Goal: Information Seeking & Learning: Learn about a topic

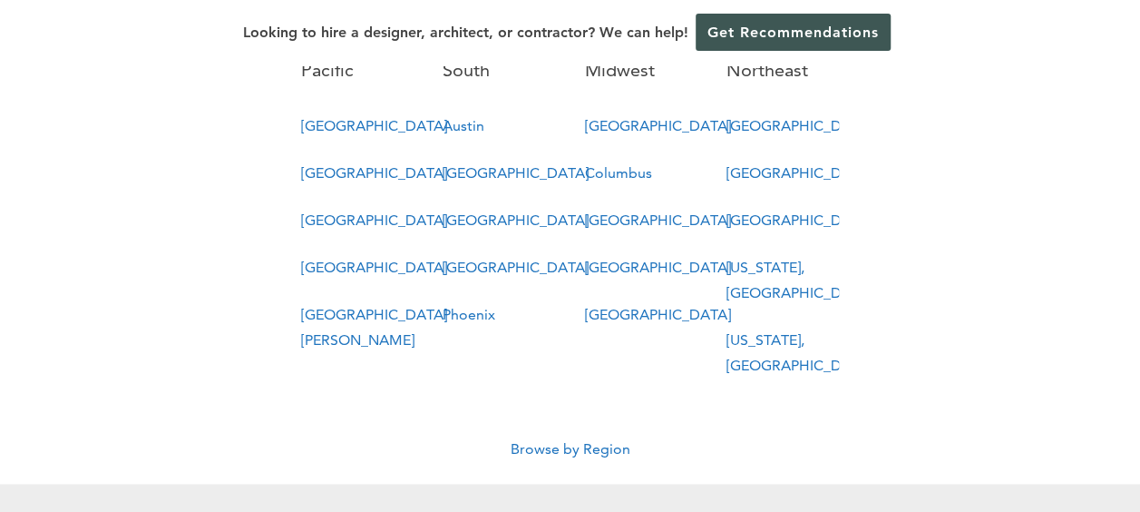
scroll to position [1179, 0]
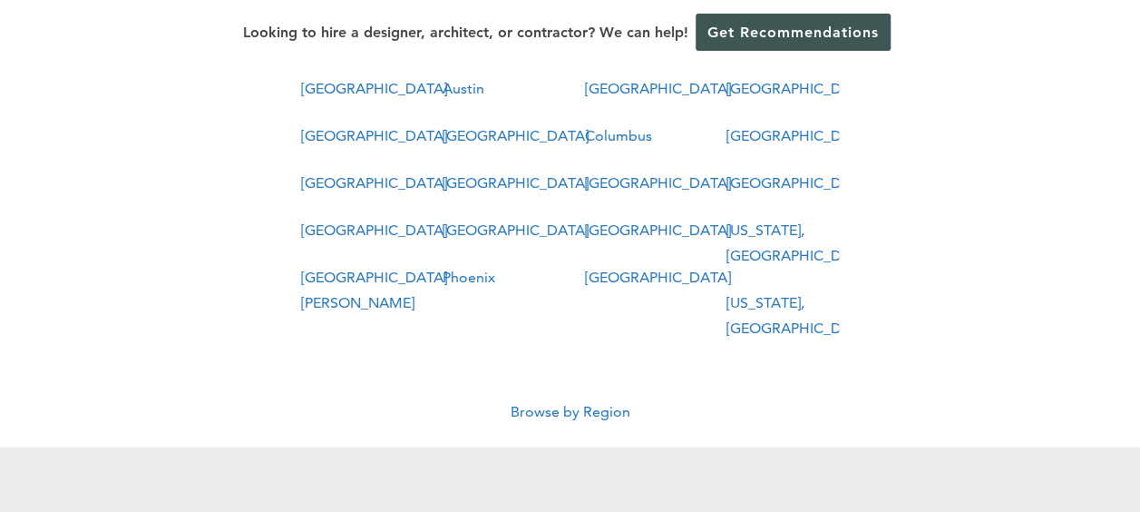
click at [563, 403] on link "Browse by Region" at bounding box center [571, 411] width 120 height 17
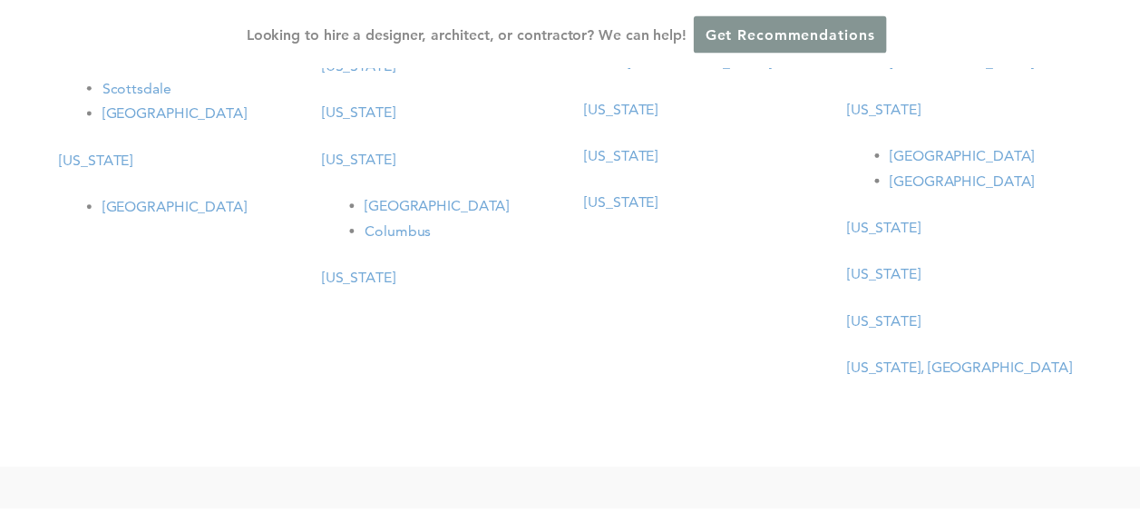
scroll to position [18, 0]
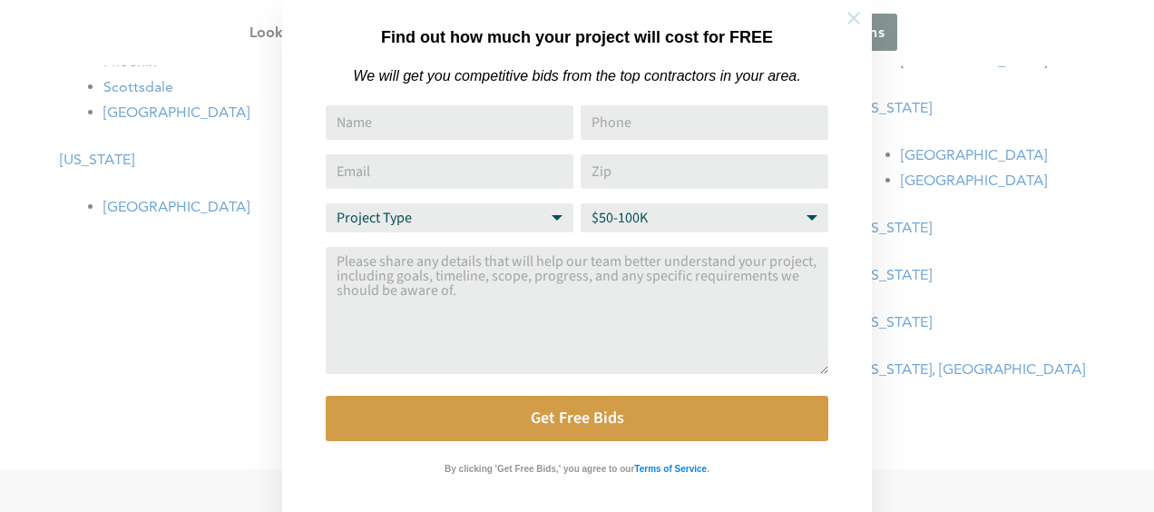
click at [845, 15] on icon at bounding box center [854, 18] width 20 height 20
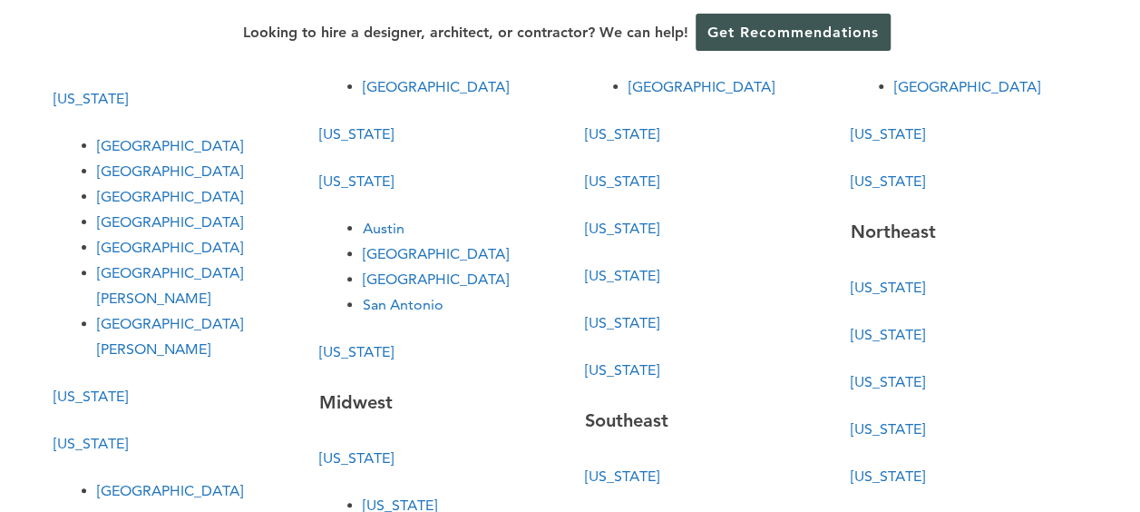
scroll to position [91, 0]
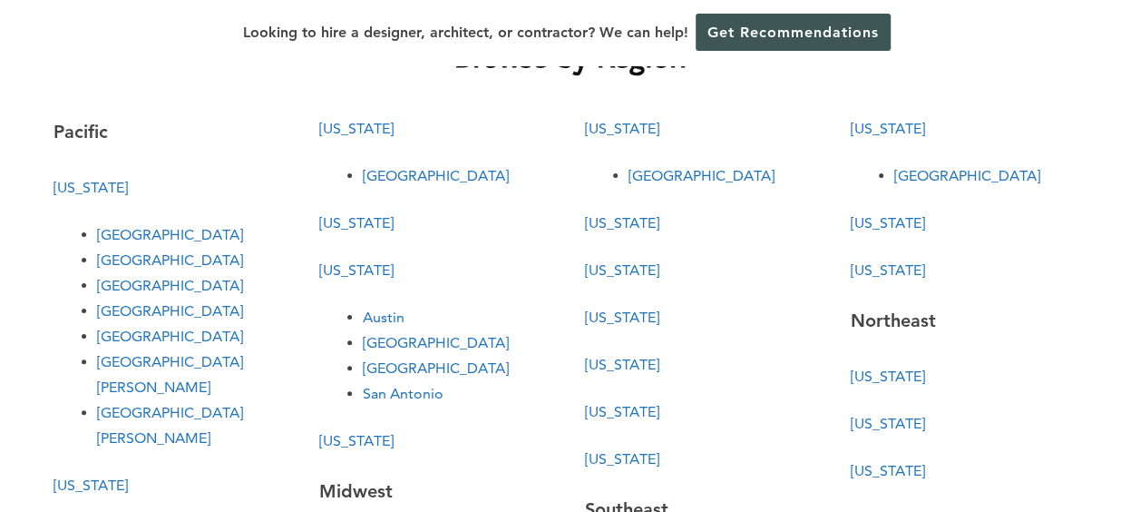
click at [885, 125] on link "North Carolina" at bounding box center [888, 128] width 74 height 17
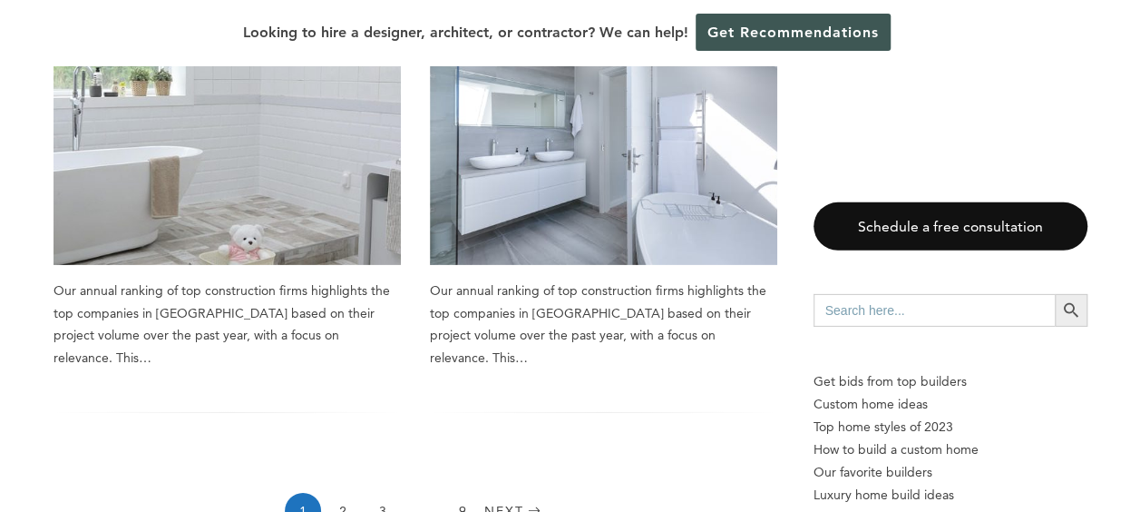
scroll to position [2721, 0]
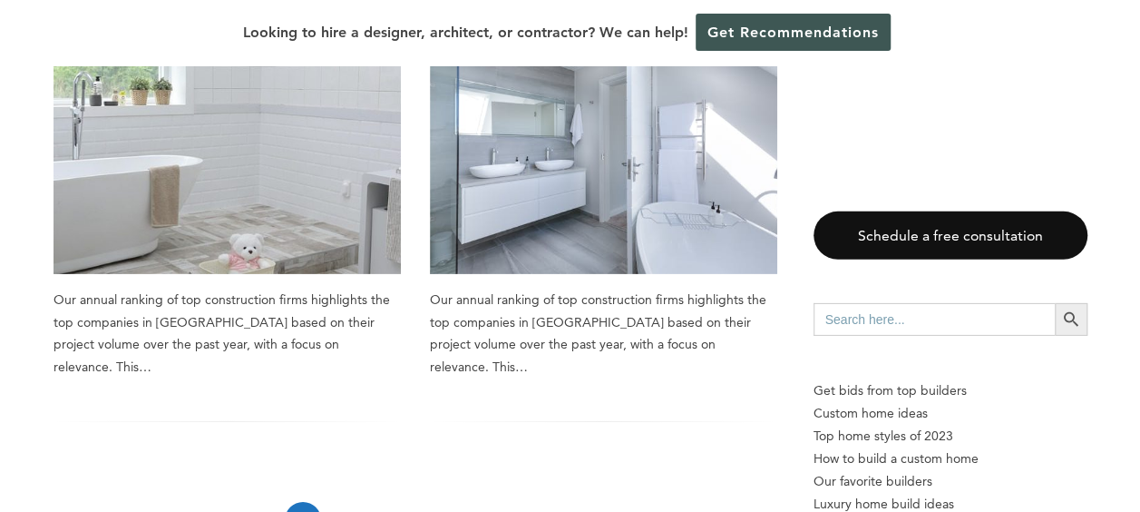
click at [346, 502] on link "2" at bounding box center [343, 520] width 36 height 36
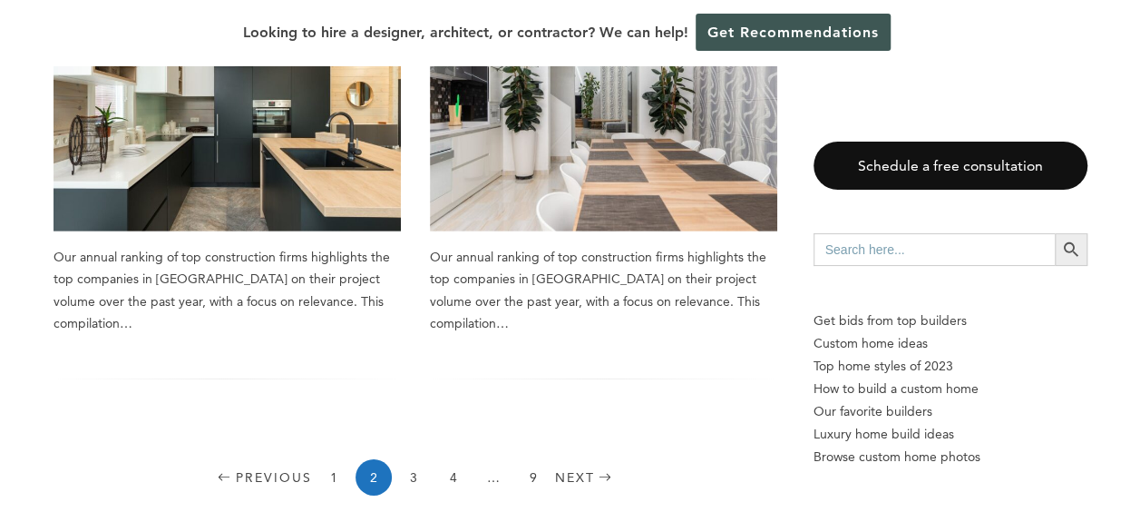
scroll to position [2721, 0]
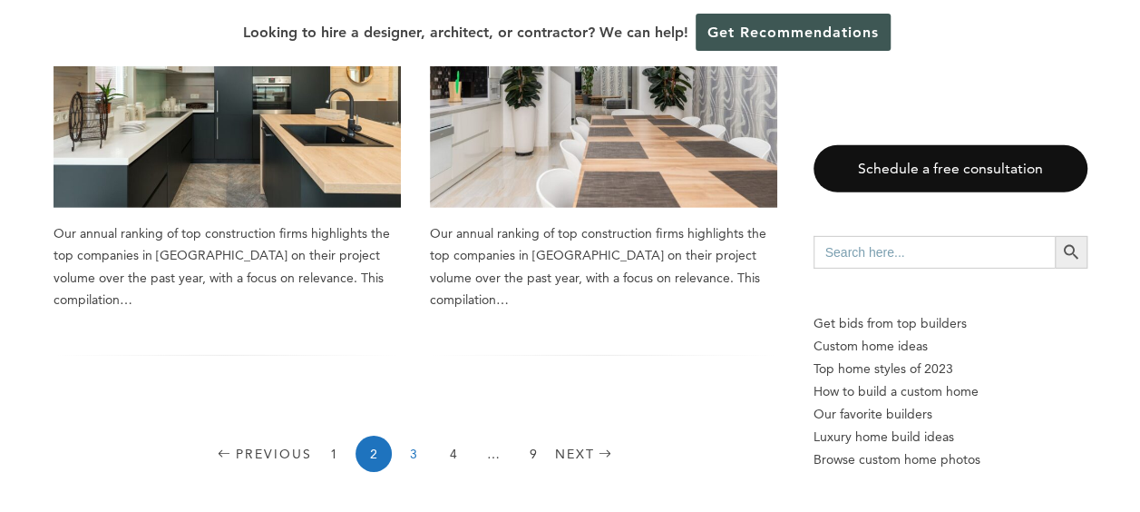
click at [415, 435] on link "3" at bounding box center [413, 453] width 36 height 36
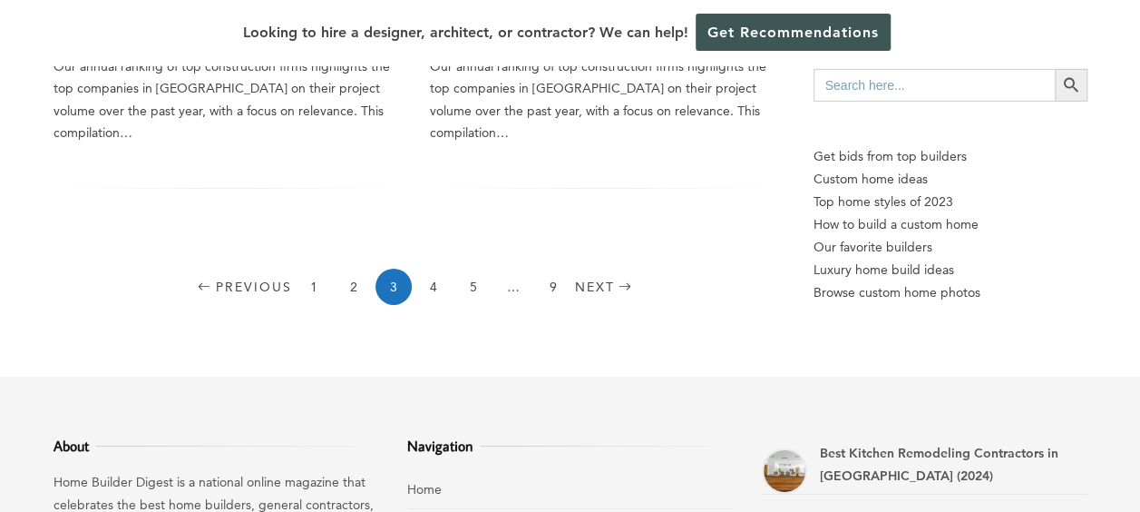
scroll to position [2902, 0]
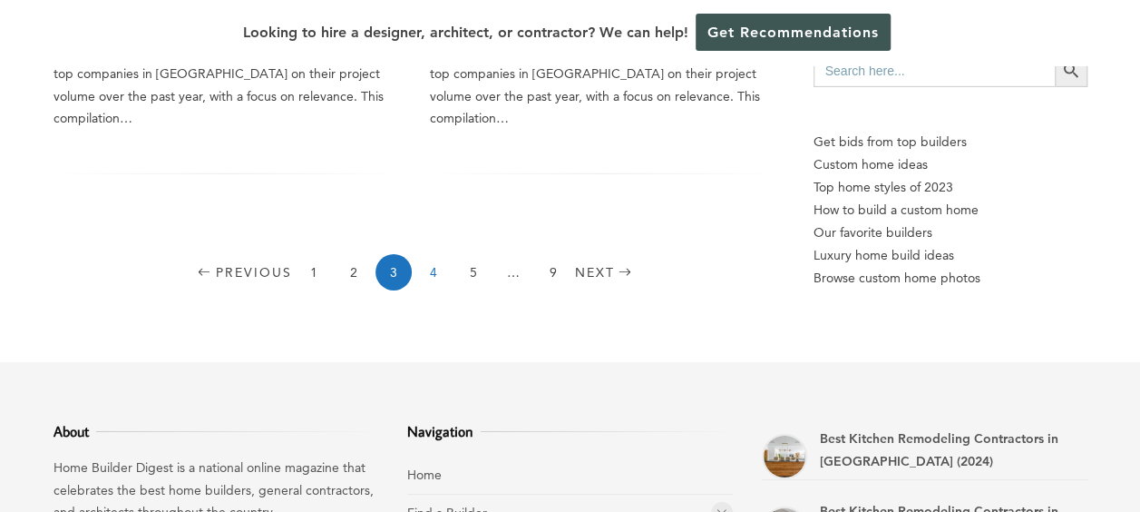
click at [441, 254] on link "4" at bounding box center [433, 272] width 36 height 36
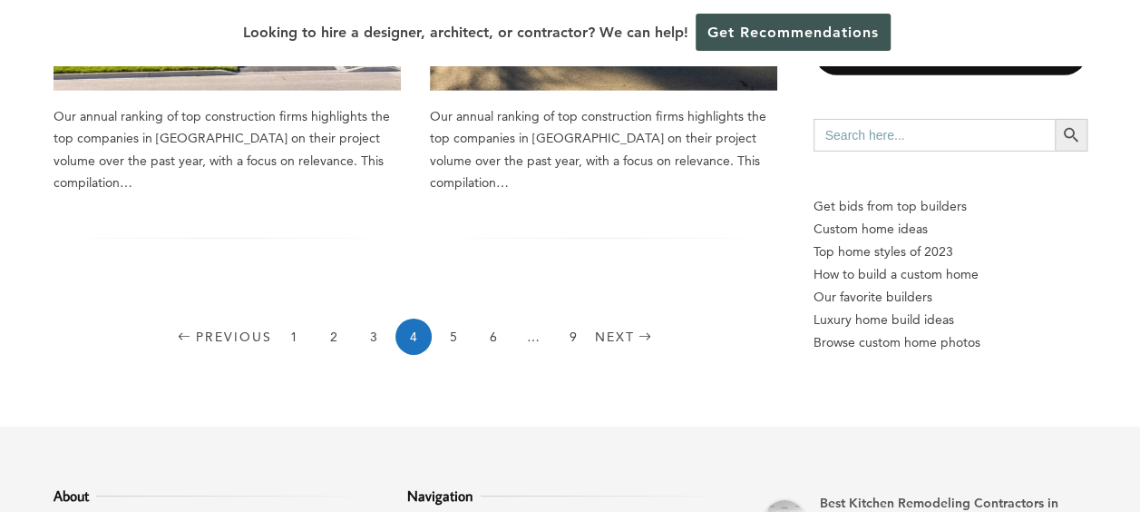
scroll to position [2902, 0]
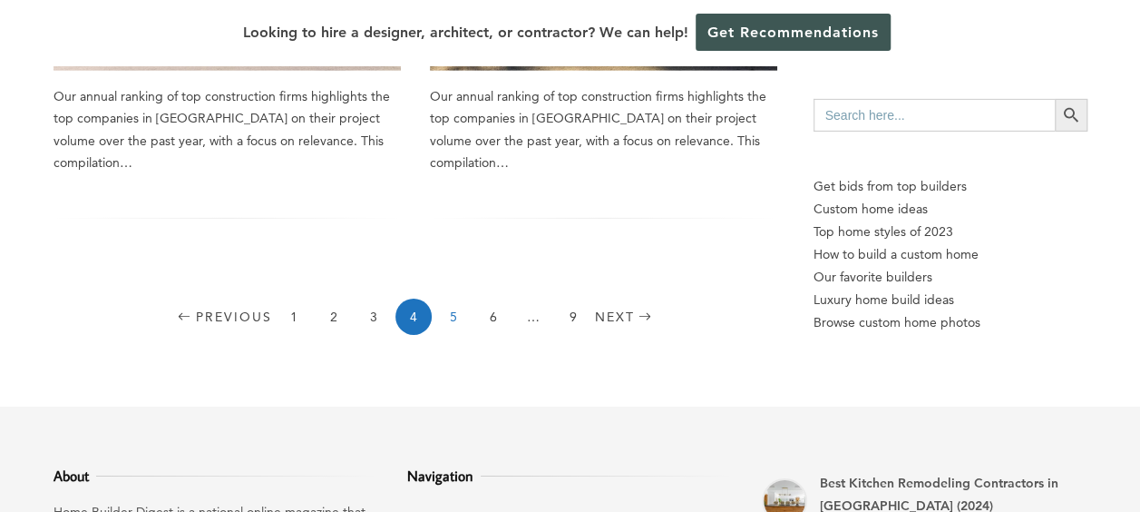
click at [447, 298] on link "5" at bounding box center [453, 316] width 36 height 36
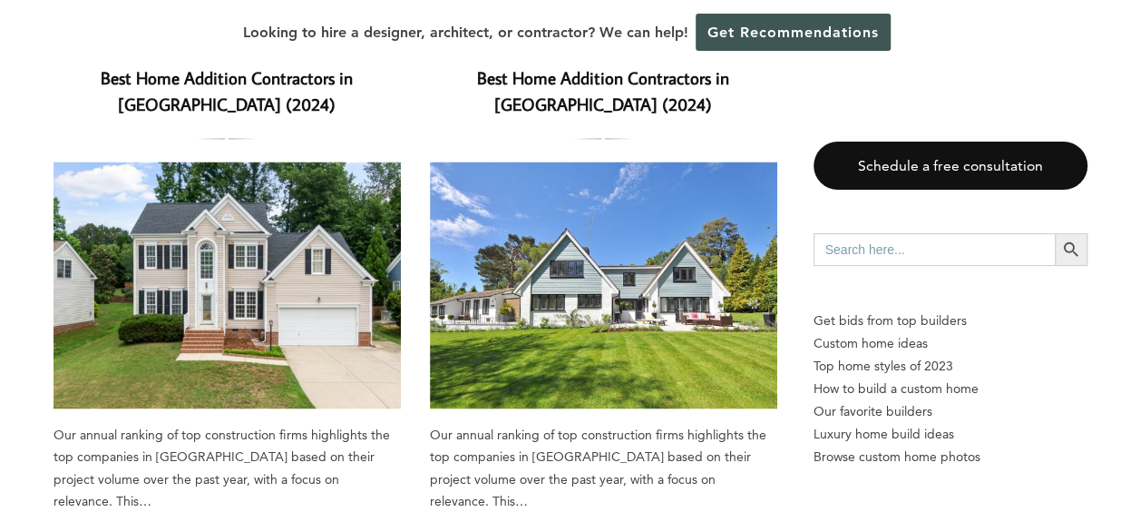
scroll to position [1451, 0]
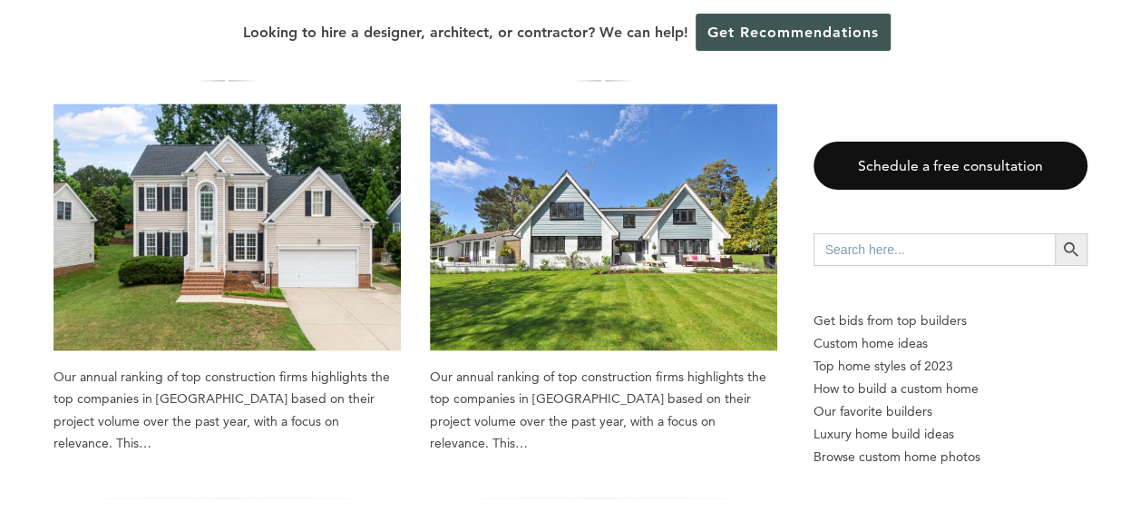
click at [635, 217] on img at bounding box center [603, 226] width 347 height 247
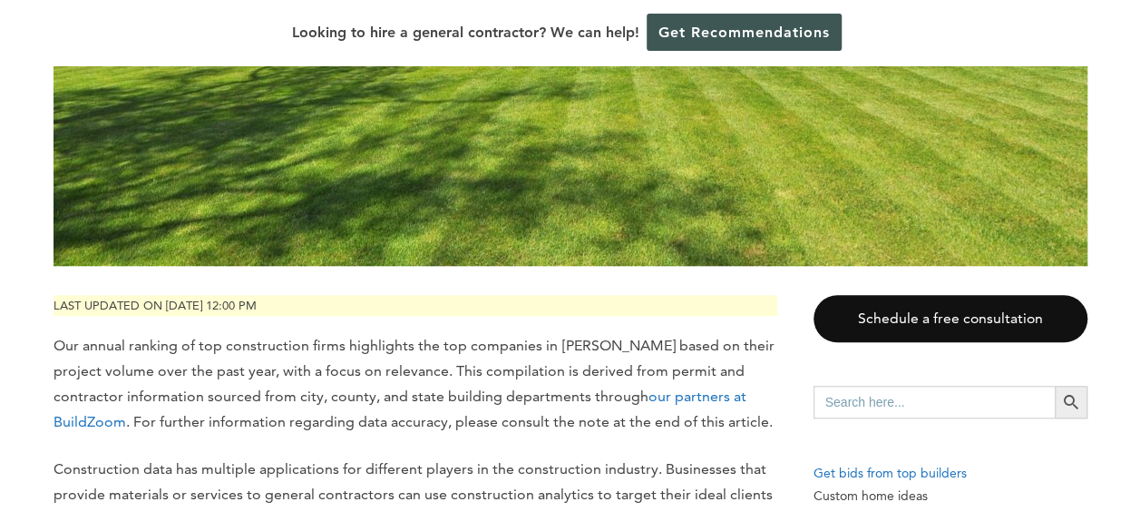
scroll to position [339, 0]
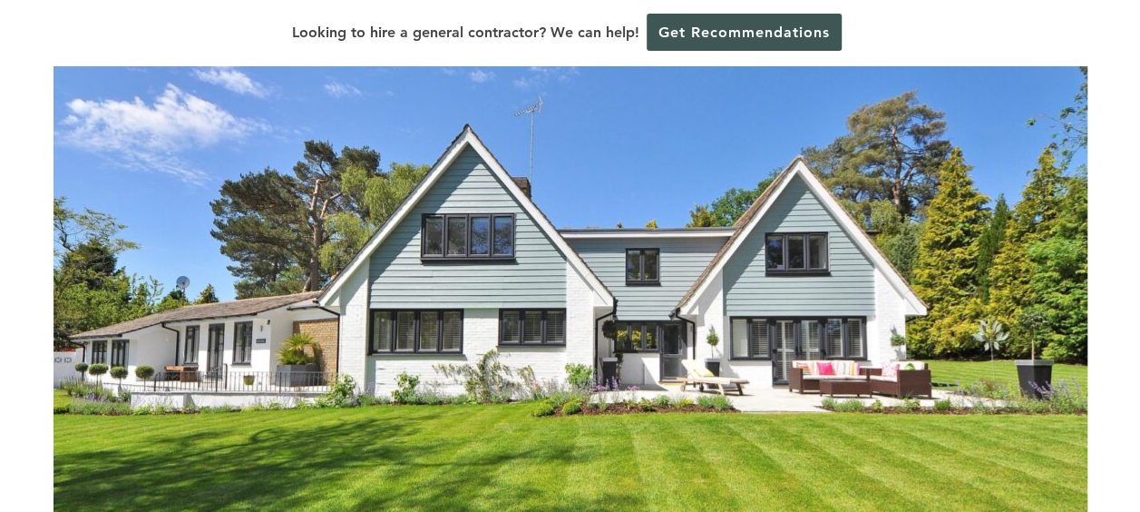
click at [860, 328] on img at bounding box center [571, 283] width 1034 height 689
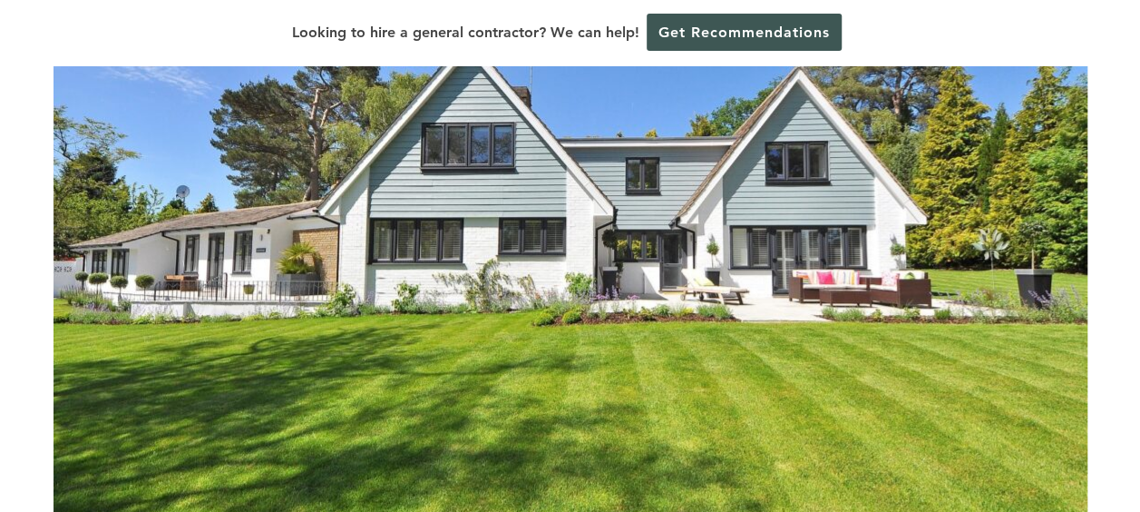
scroll to position [611, 0]
